Goal: Transaction & Acquisition: Purchase product/service

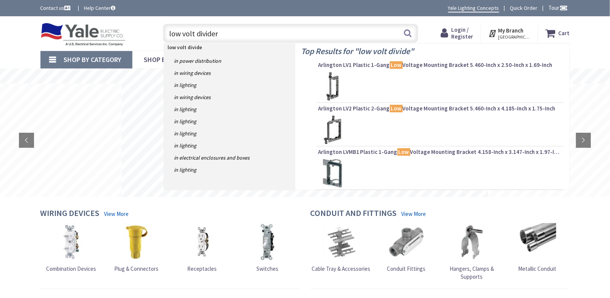
type input "low volt divider"
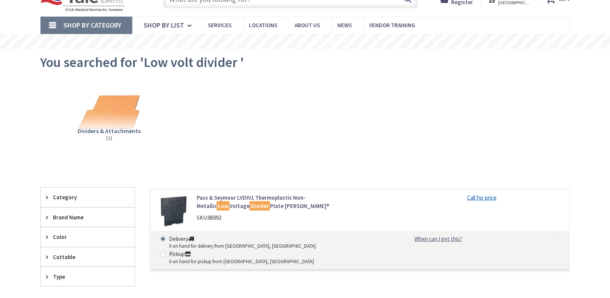
scroll to position [76, 0]
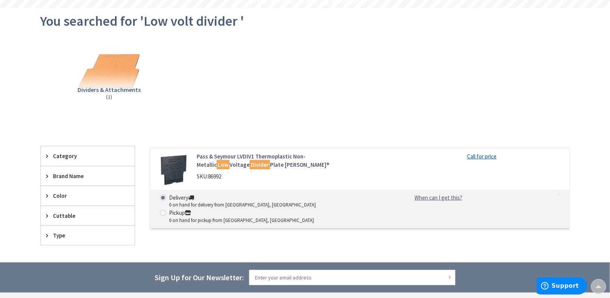
drag, startPoint x: 208, startPoint y: 176, endPoint x: 225, endPoint y: 176, distance: 17.0
click at [225, 176] on div "SKU: 86992" at bounding box center [293, 177] width 193 height 8
drag, startPoint x: 209, startPoint y: 176, endPoint x: 226, endPoint y: 176, distance: 16.7
click at [226, 176] on div "SKU: 86992" at bounding box center [293, 177] width 193 height 8
drag, startPoint x: 226, startPoint y: 176, endPoint x: 221, endPoint y: 176, distance: 4.5
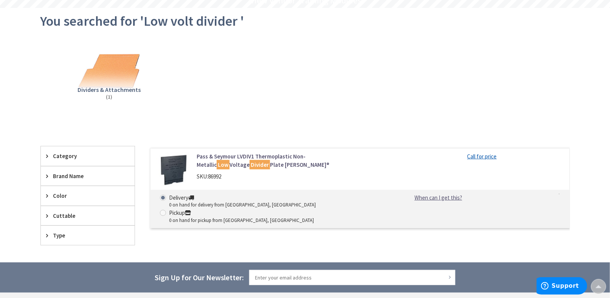
click at [224, 176] on div "SKU: 86992" at bounding box center [293, 177] width 193 height 8
click at [221, 176] on span "86992" at bounding box center [214, 176] width 13 height 7
drag, startPoint x: 223, startPoint y: 176, endPoint x: 210, endPoint y: 176, distance: 12.9
click at [210, 176] on span "86992" at bounding box center [214, 176] width 13 height 7
copy span "86992"
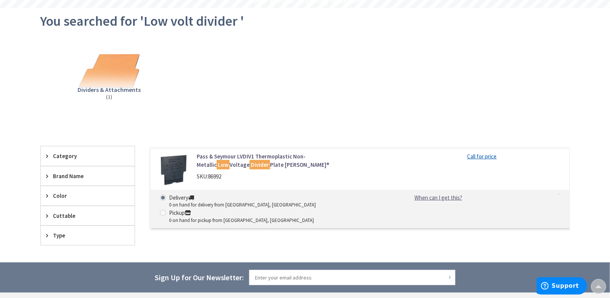
click at [197, 82] on div "Dividers & Attachments (1)" at bounding box center [305, 76] width 503 height 81
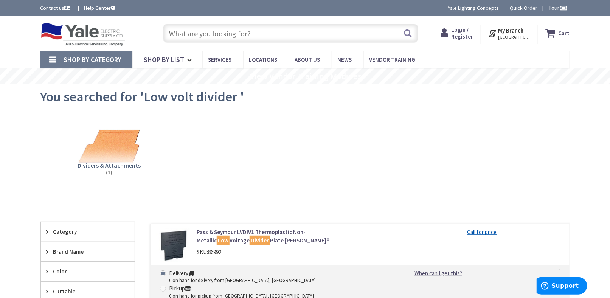
click at [204, 33] on input "text" at bounding box center [290, 33] width 255 height 19
click at [128, 151] on img at bounding box center [109, 146] width 68 height 68
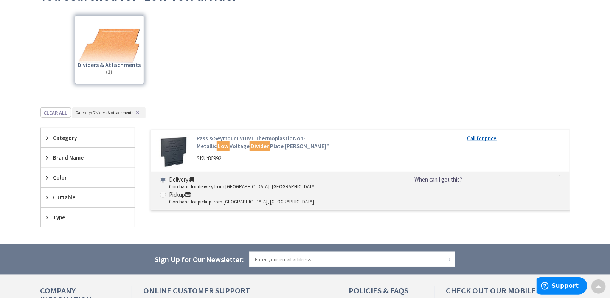
scroll to position [95, 0]
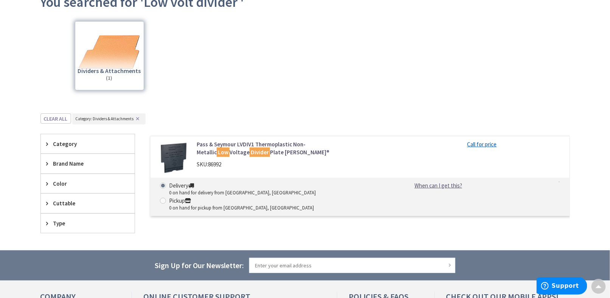
click at [6, 95] on div "Skip to Content Toggle Nav Search Cart My Cart Close" at bounding box center [305, 173] width 610 height 503
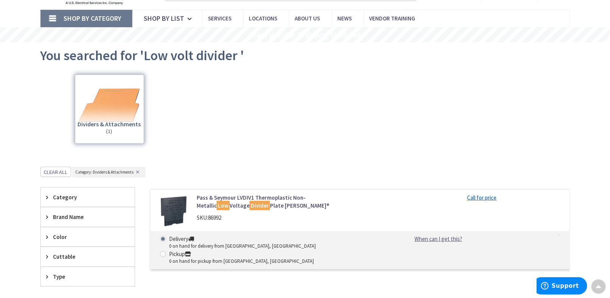
scroll to position [0, 0]
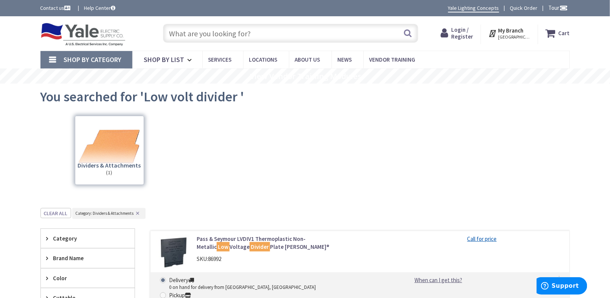
drag, startPoint x: 334, startPoint y: 195, endPoint x: 341, endPoint y: 186, distance: 11.4
click at [334, 195] on div "View Subcategories Dividers & Attachments (1) Clear all Category : Category: Di…" at bounding box center [305, 221] width 530 height 218
click at [243, 239] on link "Pass & Seymour LVDIV1 Thermoplastic Non-Metallic Low Voltage Divider Plate Slat…" at bounding box center [293, 243] width 193 height 16
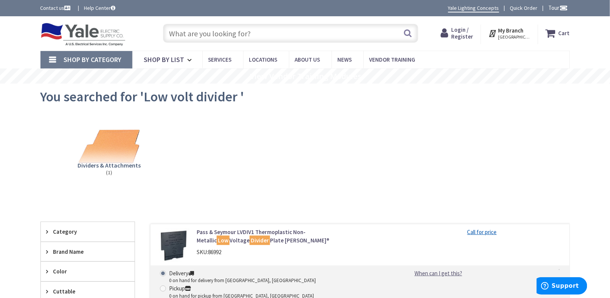
click at [72, 36] on img at bounding box center [83, 34] width 86 height 23
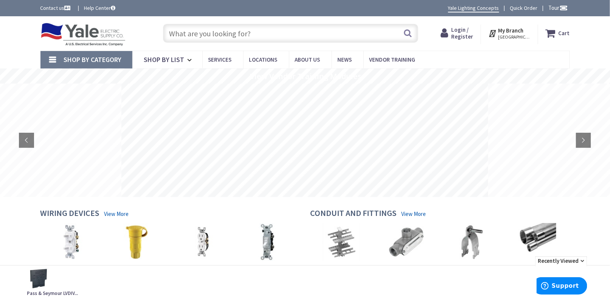
click at [29, 44] on div "Skip to Content Toggle Nav Search Cart My Cart Close" at bounding box center [306, 33] width 568 height 34
click at [185, 36] on input "text" at bounding box center [290, 33] width 255 height 19
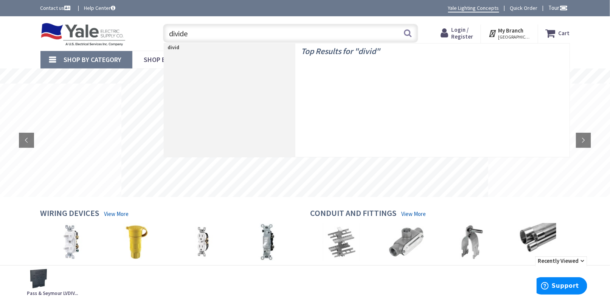
type input "divider"
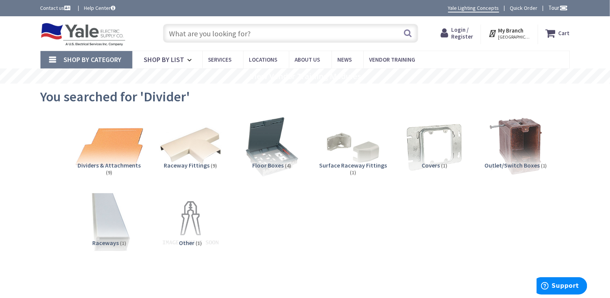
click at [105, 152] on img at bounding box center [109, 146] width 68 height 68
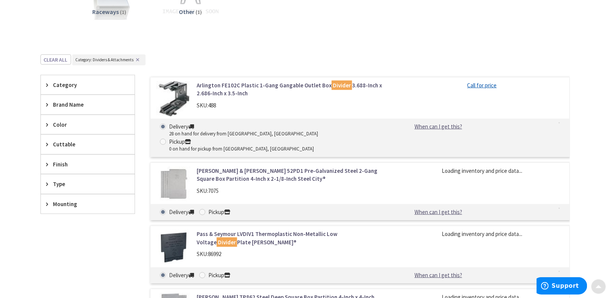
scroll to position [285, 0]
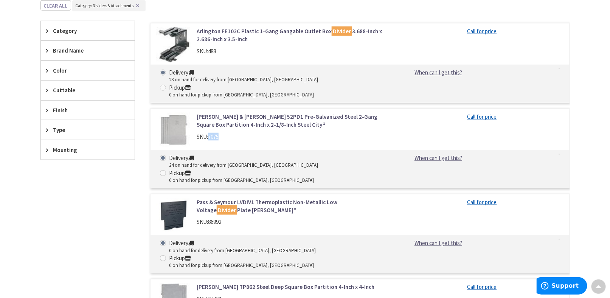
drag, startPoint x: 210, startPoint y: 123, endPoint x: 222, endPoint y: 122, distance: 12.5
click at [222, 133] on div "SKU: 7075" at bounding box center [293, 137] width 193 height 8
copy span "7075"
drag, startPoint x: 36, startPoint y: 219, endPoint x: 44, endPoint y: 217, distance: 7.8
click at [36, 219] on main "You searched for 'Divider' View Subcategories Dividers & Attachments (9) Racewa…" at bounding box center [306, 131] width 568 height 667
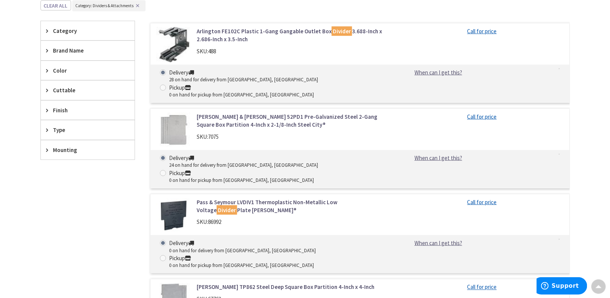
click at [256, 283] on link "Crouse-Hinds TP862 Steel Deep Square Box Partition 4-Inch x 4-Inch" at bounding box center [293, 287] width 193 height 8
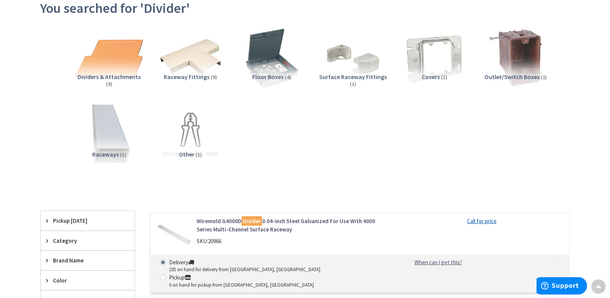
click at [102, 62] on img at bounding box center [109, 57] width 68 height 68
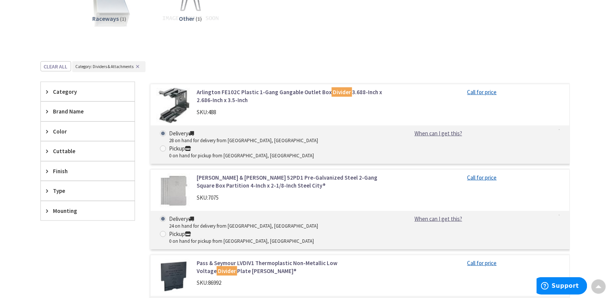
scroll to position [270, 0]
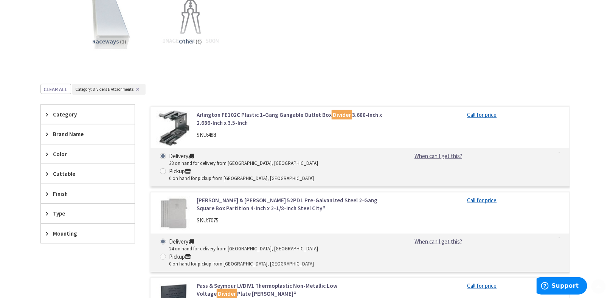
scroll to position [303, 0]
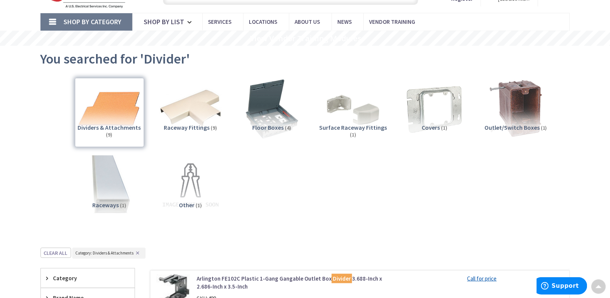
scroll to position [0, 0]
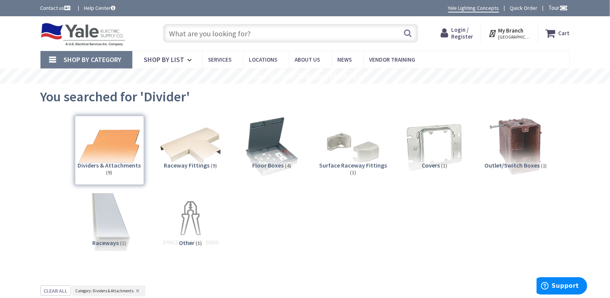
click at [101, 152] on div "Dividers & Attachments (9)" at bounding box center [109, 150] width 69 height 69
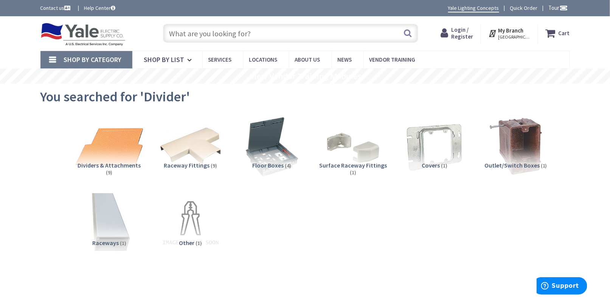
click at [99, 154] on img at bounding box center [109, 146] width 68 height 68
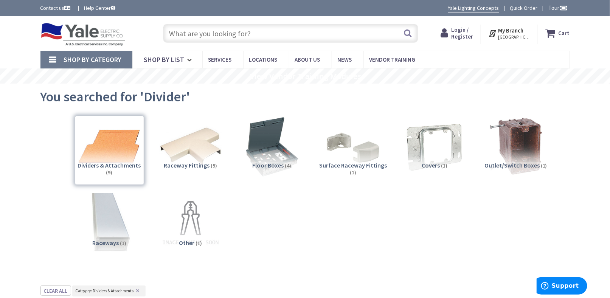
click at [208, 33] on input "text" at bounding box center [290, 33] width 255 height 19
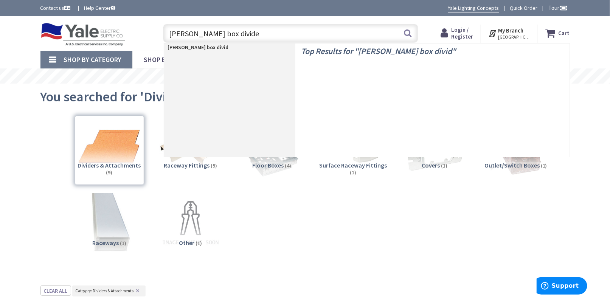
type input "carlon box divider"
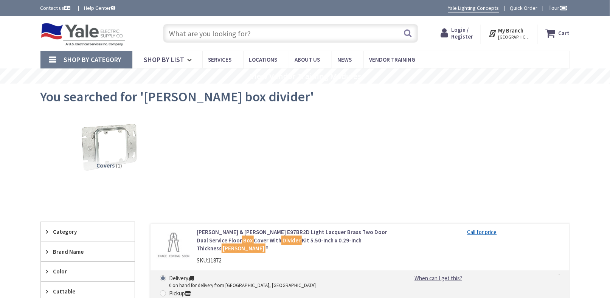
click at [199, 33] on input "text" at bounding box center [290, 33] width 255 height 19
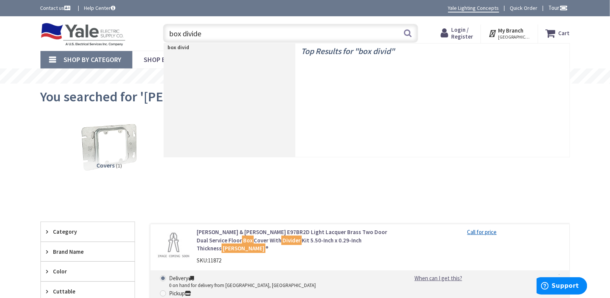
type input "box divider"
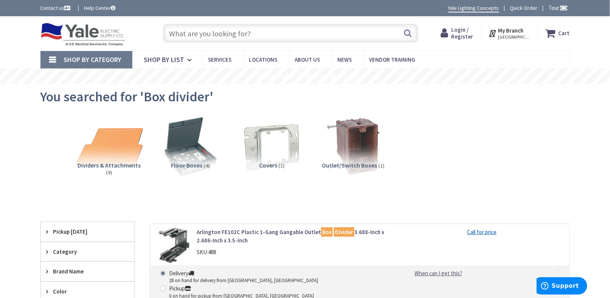
click at [118, 158] on img at bounding box center [109, 146] width 68 height 68
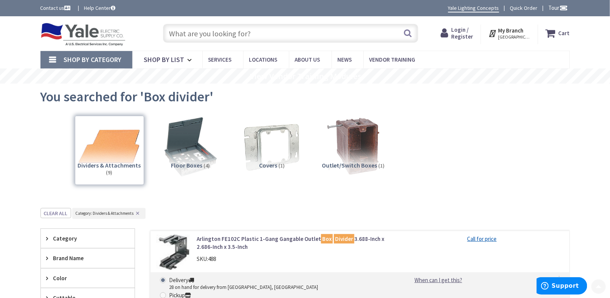
scroll to position [208, 0]
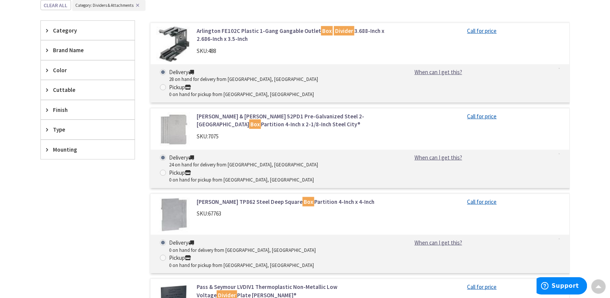
click at [65, 216] on div "Filters 9 items Pickup [DATE] close Pickup [DATE] Category Dividers & Attachmen…" at bounding box center [87, 234] width 95 height 427
click at [90, 202] on div "Filters 9 items Pickup [DATE] close Pickup [DATE] Category Dividers & Attachmen…" at bounding box center [87, 234] width 95 height 427
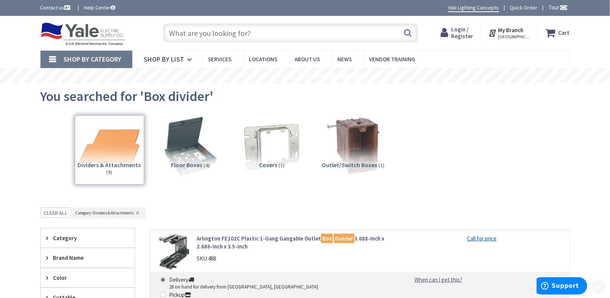
scroll to position [0, 0]
click at [97, 42] on img at bounding box center [83, 34] width 86 height 23
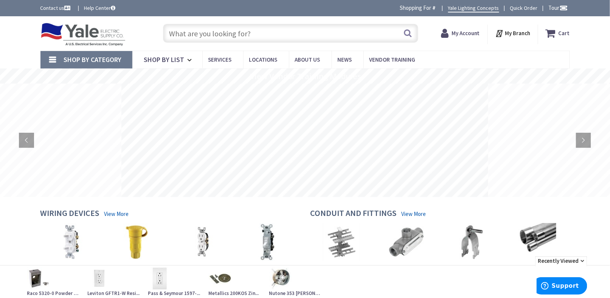
click at [12, 48] on div "Skip to Content Toggle Nav Search Cart My Cart Close" at bounding box center [305, 33] width 610 height 34
